Goal: Find specific page/section: Find specific page/section

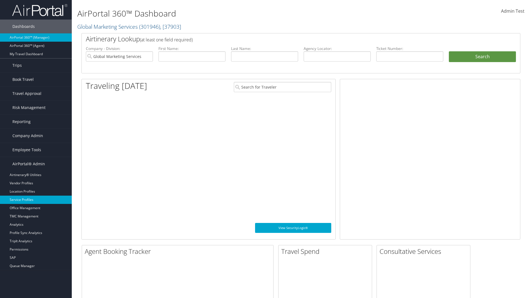
click at [36, 200] on link "Service Profiles" at bounding box center [36, 200] width 72 height 8
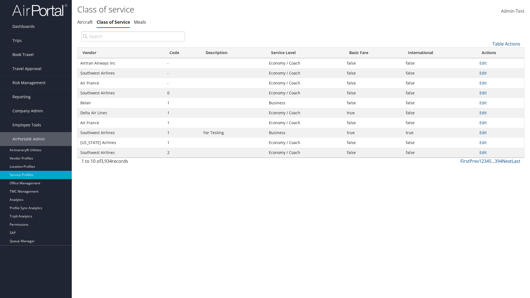
click at [182, 53] on th "Code" at bounding box center [182, 52] width 36 height 11
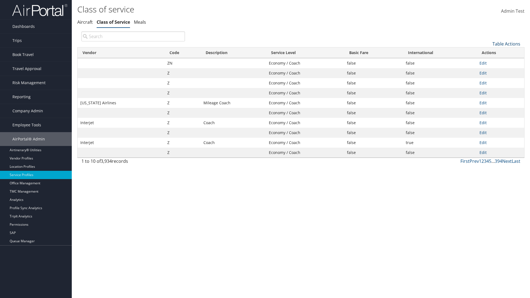
click at [182, 53] on th "Code" at bounding box center [182, 52] width 36 height 11
click at [506, 44] on link "Table Actions" at bounding box center [506, 44] width 28 height 6
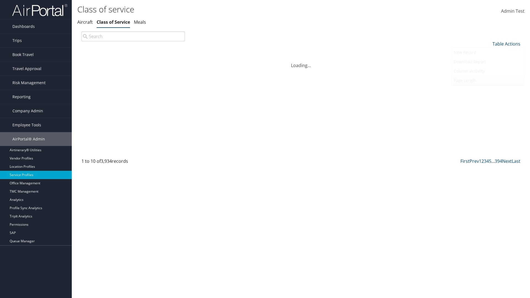
click at [488, 80] on link "Page Length" at bounding box center [487, 80] width 73 height 9
click at [488, 62] on link "25" at bounding box center [487, 62] width 73 height 9
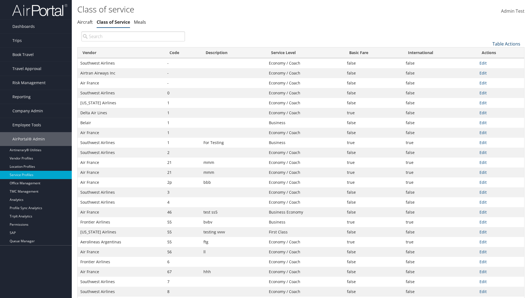
click at [506, 44] on link "Table Actions" at bounding box center [506, 44] width 28 height 6
click at [488, 80] on link "Page Length" at bounding box center [487, 80] width 73 height 9
click at [488, 71] on link "50" at bounding box center [487, 71] width 73 height 9
